Goal: Transaction & Acquisition: Obtain resource

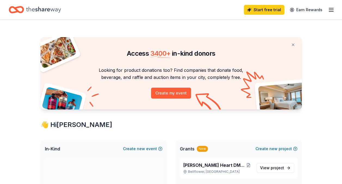
click at [330, 11] on icon "button" at bounding box center [331, 10] width 7 height 7
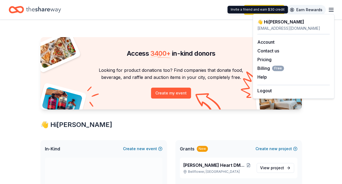
click at [317, 9] on link "Earn Rewards" at bounding box center [306, 10] width 39 height 10
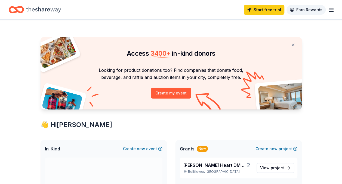
click at [317, 9] on link "Earn Rewards" at bounding box center [306, 10] width 39 height 10
click at [274, 169] on span "project" at bounding box center [277, 167] width 13 height 5
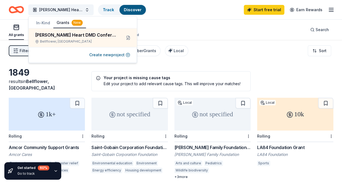
drag, startPoint x: 284, startPoint y: 166, endPoint x: 275, endPoint y: 61, distance: 105.6
click at [275, 61] on div "Filter 1 Eligibility Projects & programming CyberGrants Local Sort" at bounding box center [171, 51] width 342 height 22
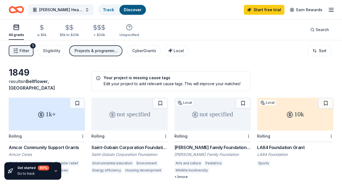
click at [275, 61] on div "Filter 1 Eligibility Projects & programming CyberGrants Local Sort" at bounding box center [171, 51] width 342 height 22
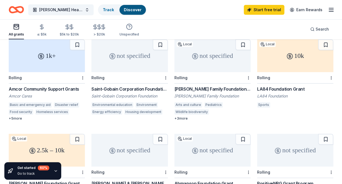
scroll to position [60, 0]
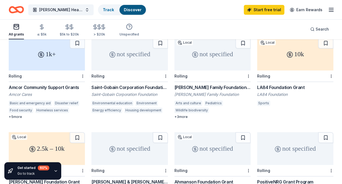
click at [268, 85] on div "LA84 Foundation Grant" at bounding box center [295, 87] width 76 height 7
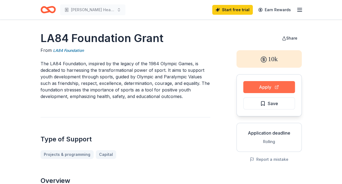
click at [265, 88] on button "Apply" at bounding box center [270, 87] width 52 height 12
click at [262, 87] on button "Apply" at bounding box center [270, 87] width 52 height 12
